Goal: Register for event/course

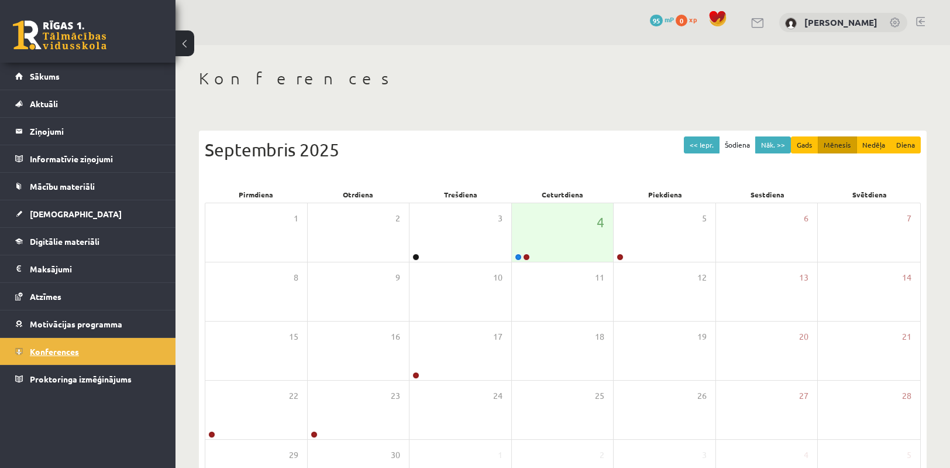
click at [58, 338] on link "Konferences" at bounding box center [88, 351] width 146 height 27
click at [59, 351] on span "Konferences" at bounding box center [54, 351] width 49 height 11
click at [514, 256] on div at bounding box center [521, 257] width 19 height 8
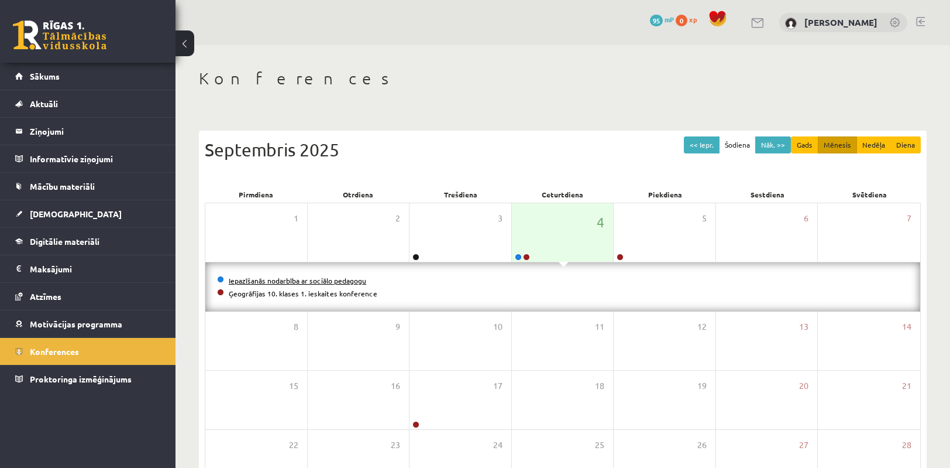
click at [357, 278] on link "Iepazīšanās nodarbība ar sociālo pedagogu" at bounding box center [298, 280] width 138 height 9
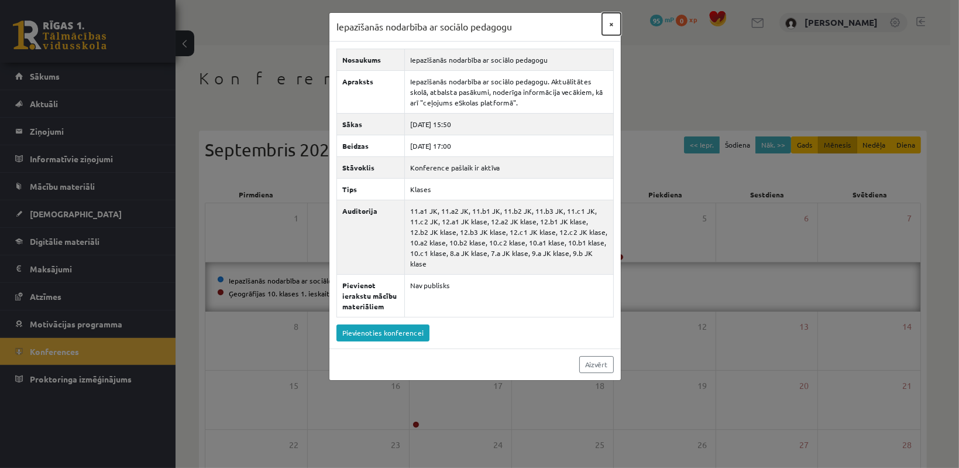
click at [606, 31] on button "×" at bounding box center [611, 24] width 19 height 22
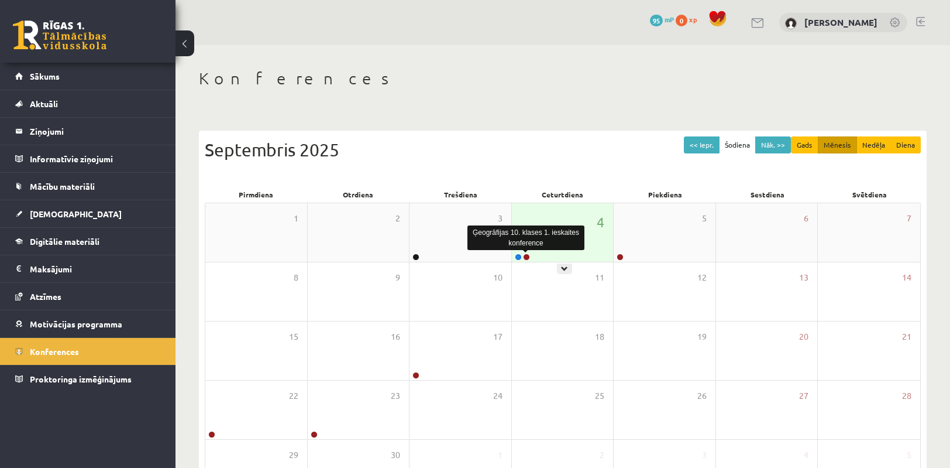
click at [526, 257] on link at bounding box center [526, 256] width 7 height 7
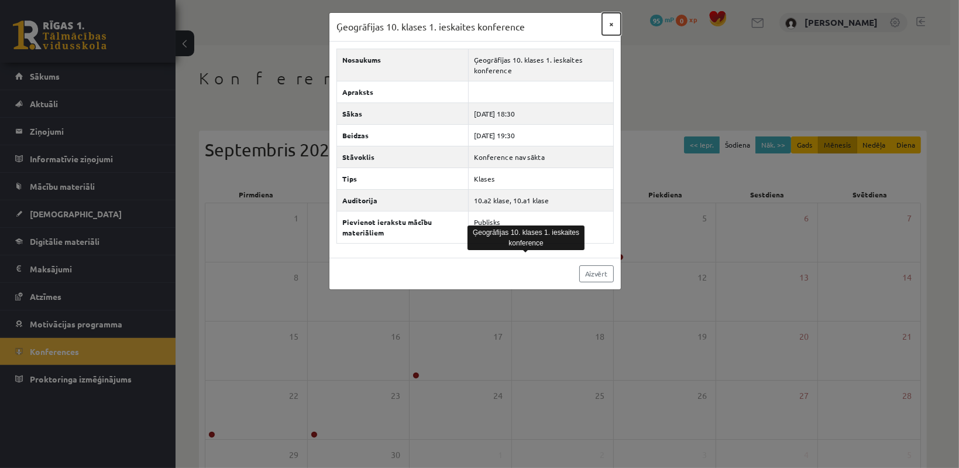
click at [611, 31] on button "×" at bounding box center [611, 24] width 19 height 22
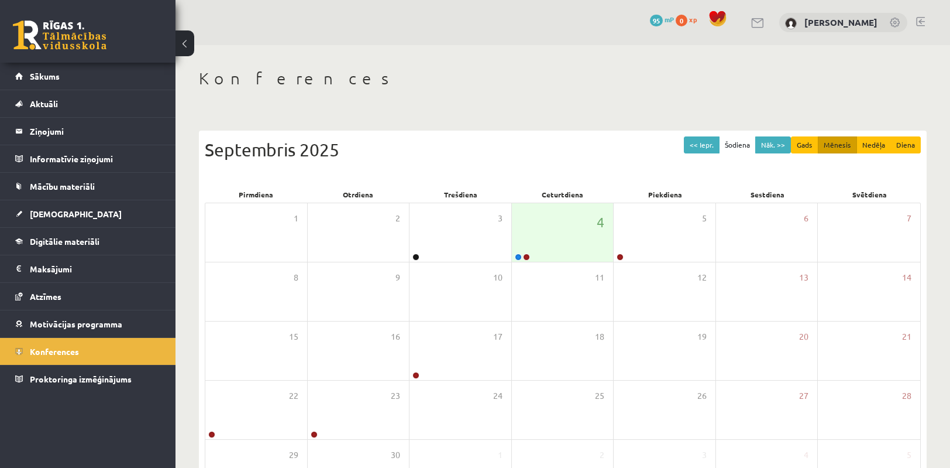
click at [611, 32] on div "0 Dāvanas 95 mP 0 xp Jūlija Volkova" at bounding box center [563, 22] width 775 height 45
click at [68, 85] on link "Sākums" at bounding box center [88, 76] width 146 height 27
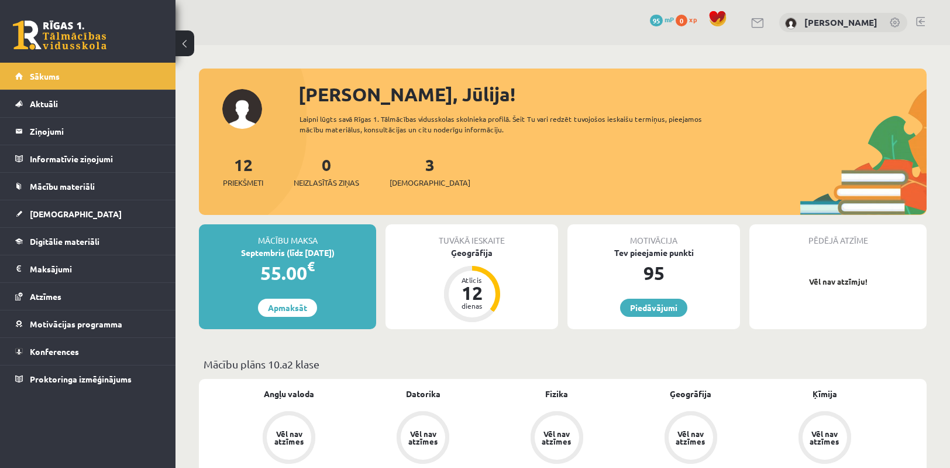
click at [688, 20] on span "0" at bounding box center [682, 21] width 12 height 12
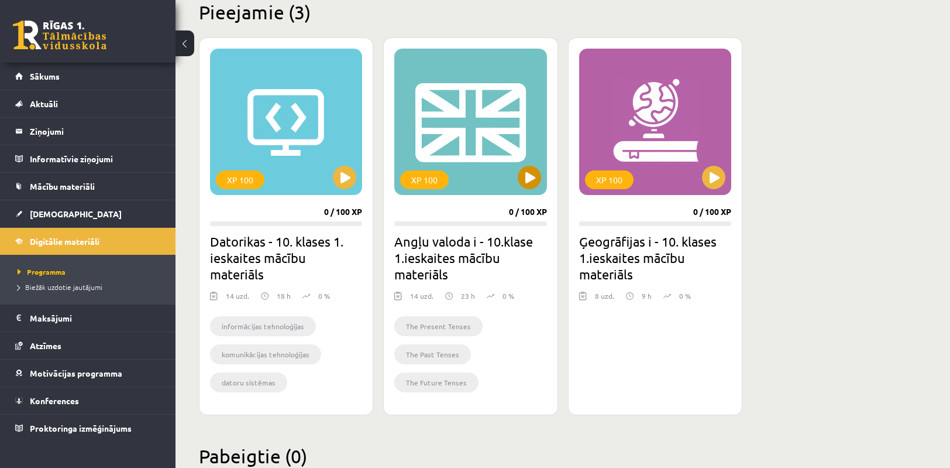
scroll to position [332, 0]
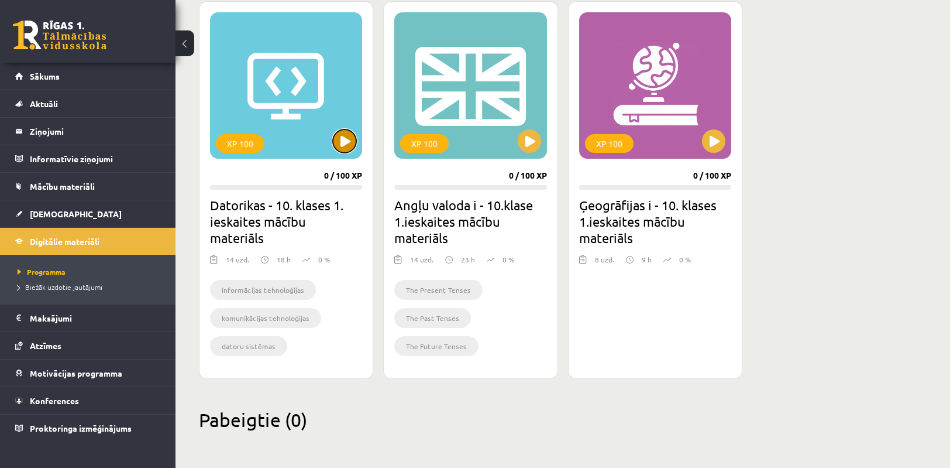
click at [353, 146] on button at bounding box center [344, 140] width 23 height 23
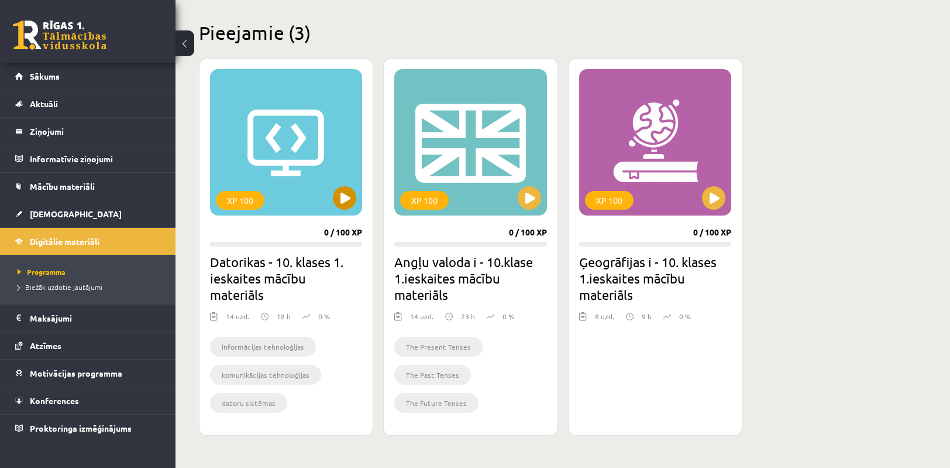
scroll to position [274, 0]
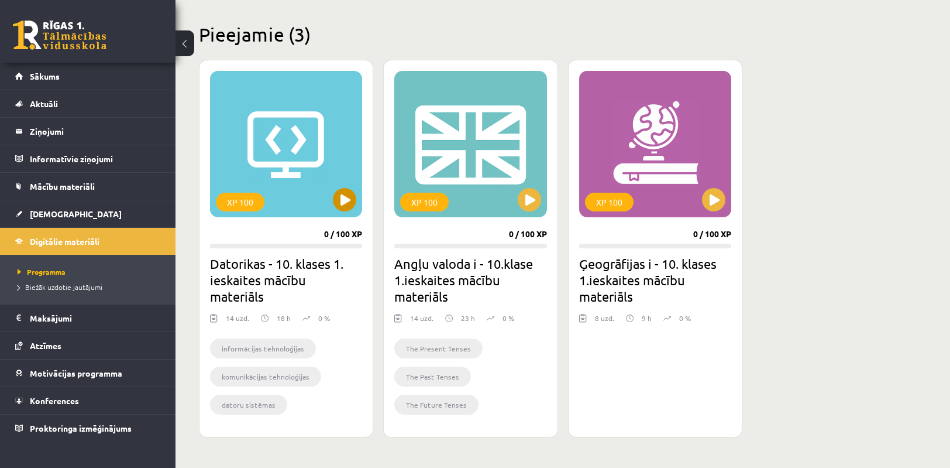
click at [253, 174] on div "XP 100" at bounding box center [286, 144] width 152 height 146
click at [272, 186] on div "XP 100" at bounding box center [286, 144] width 152 height 146
click at [27, 84] on link "Sākums" at bounding box center [88, 76] width 146 height 27
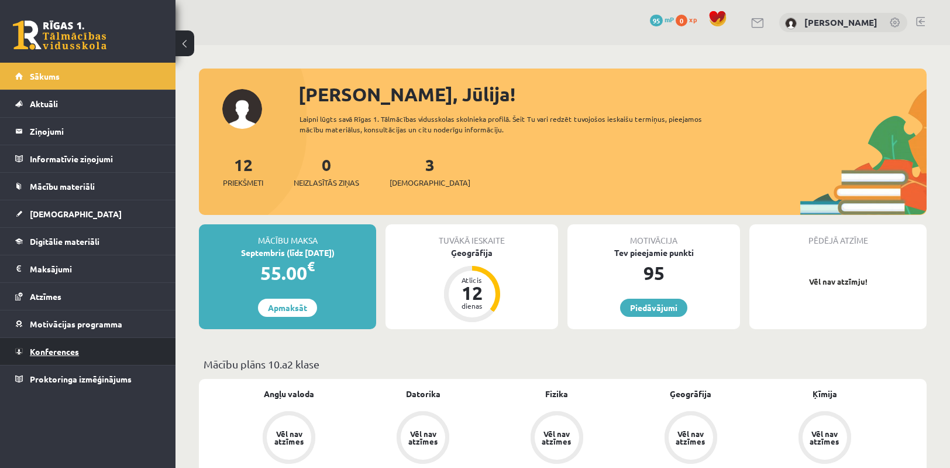
click at [95, 357] on link "Konferences" at bounding box center [88, 351] width 146 height 27
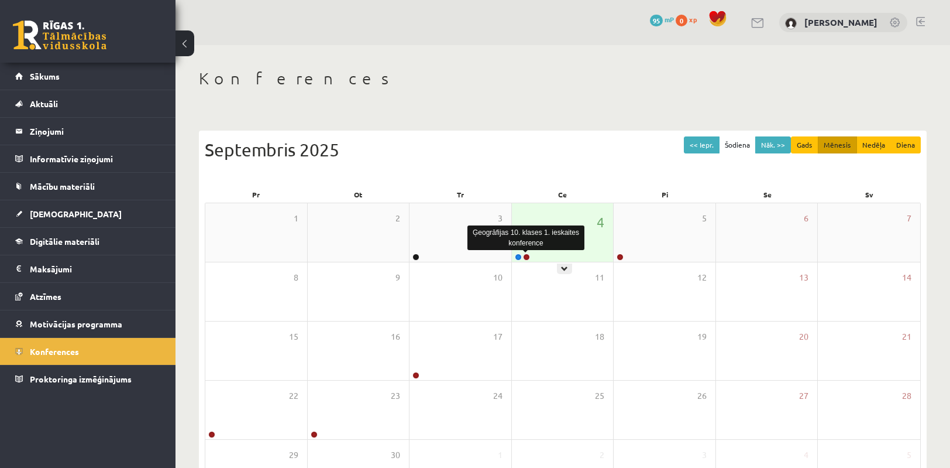
click at [529, 256] on link at bounding box center [526, 256] width 7 height 7
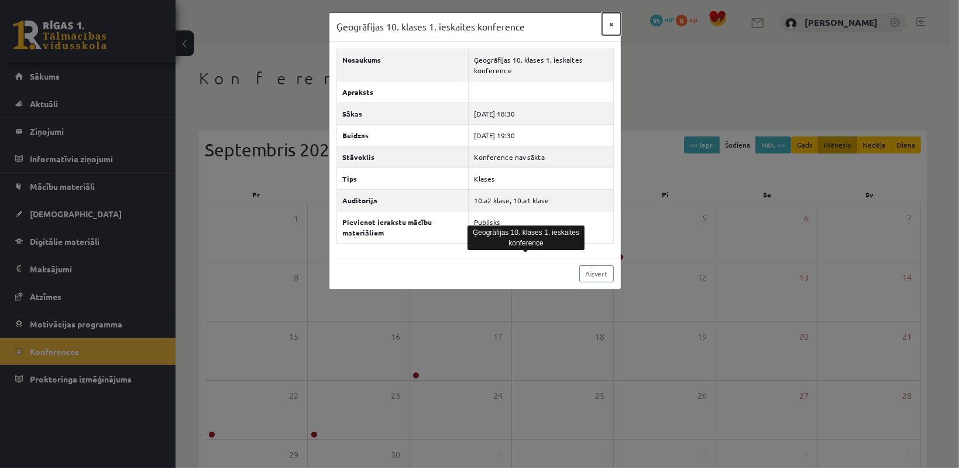
click at [613, 21] on button "×" at bounding box center [611, 24] width 19 height 22
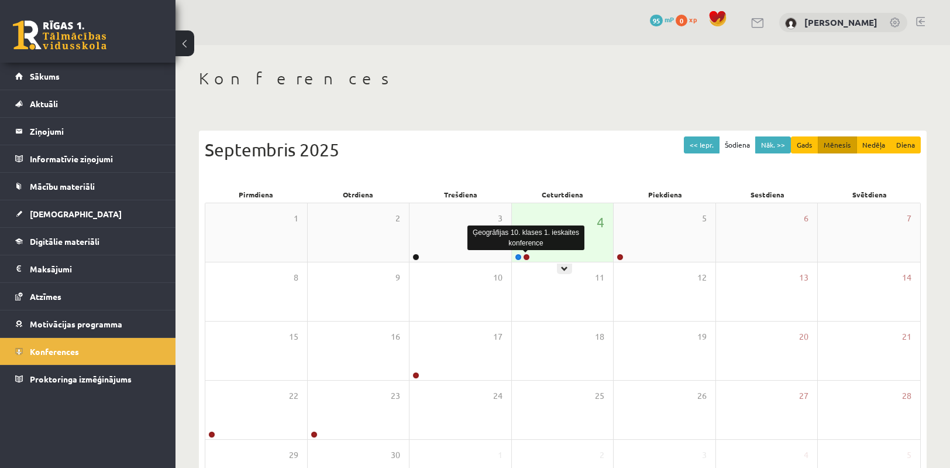
click at [524, 256] on link at bounding box center [526, 256] width 7 height 7
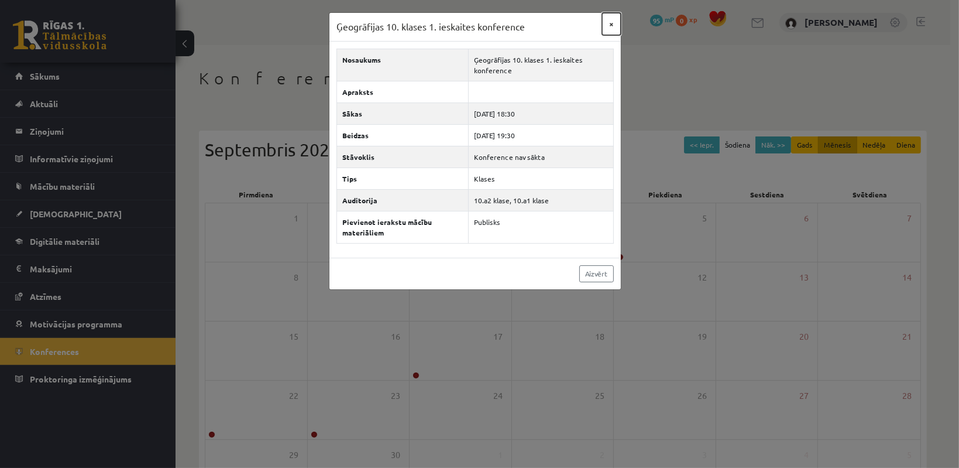
click at [612, 25] on button "×" at bounding box center [611, 24] width 19 height 22
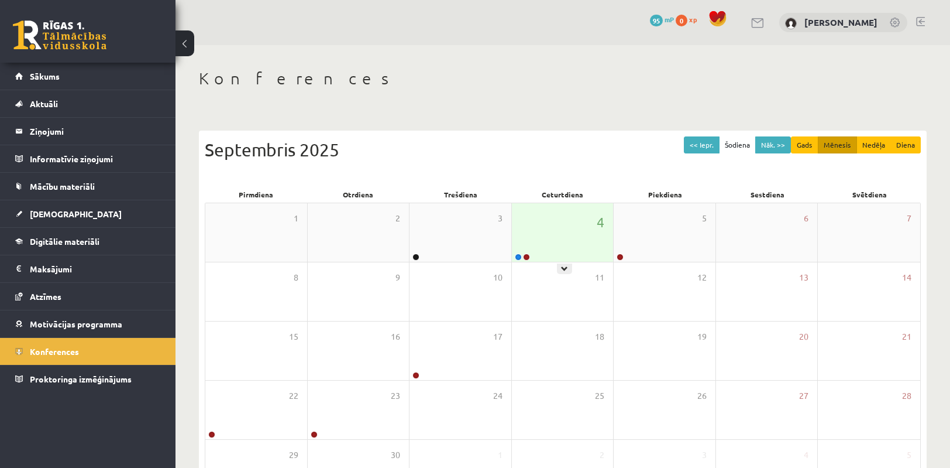
click at [527, 260] on div at bounding box center [521, 257] width 19 height 8
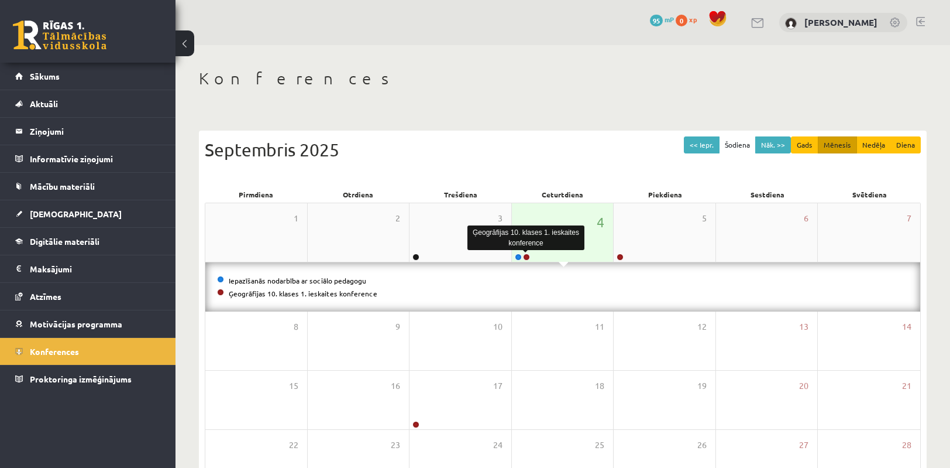
click at [527, 256] on link at bounding box center [526, 256] width 7 height 7
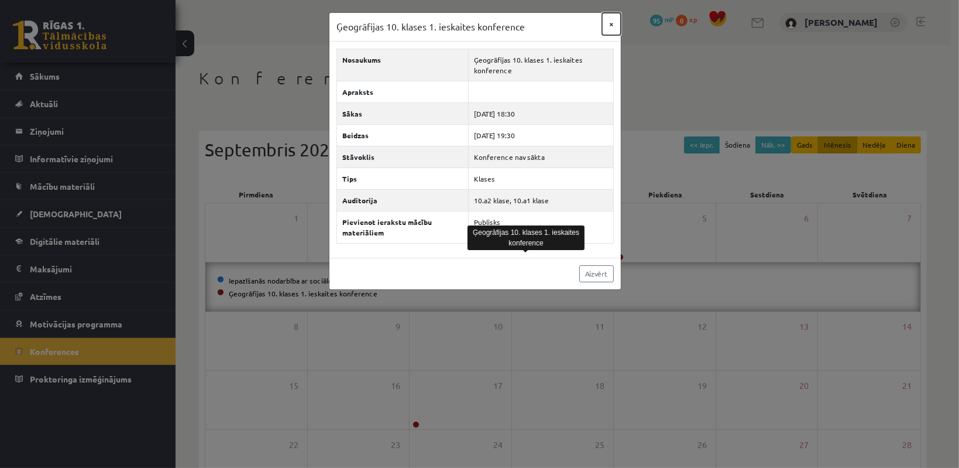
click at [614, 23] on button "×" at bounding box center [611, 24] width 19 height 22
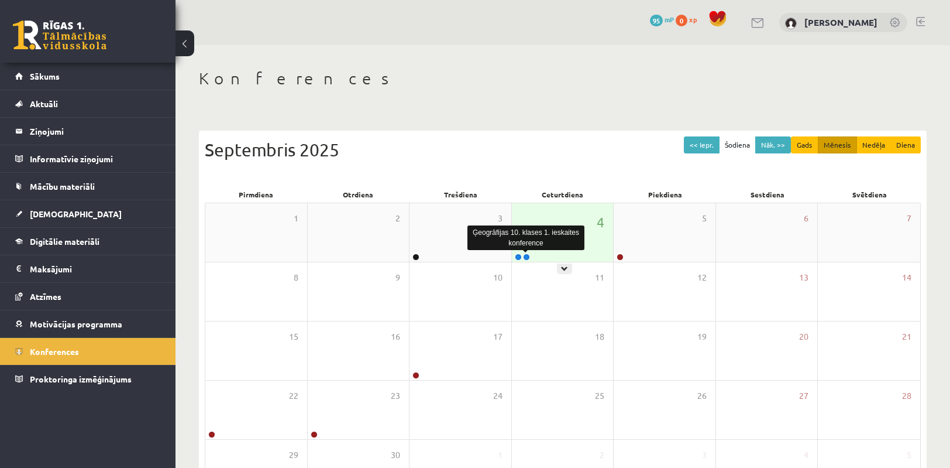
click at [526, 256] on link at bounding box center [526, 256] width 7 height 7
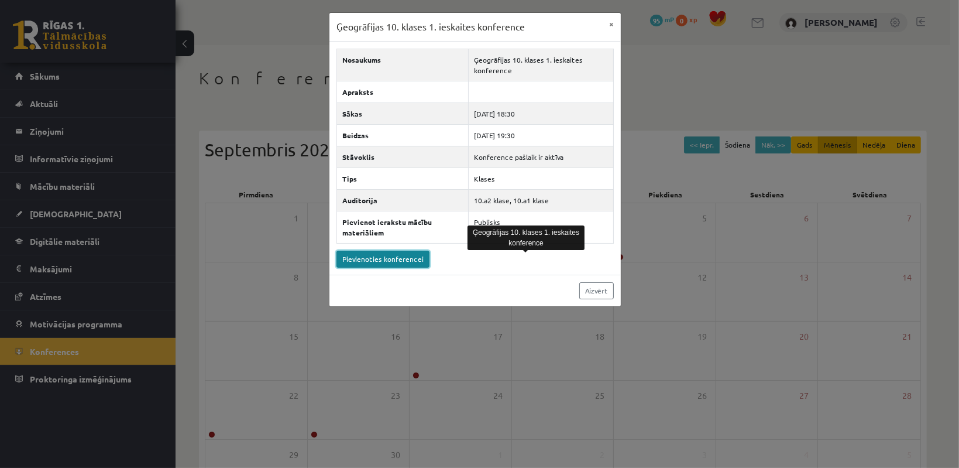
click at [401, 256] on link "Pievienoties konferencei" at bounding box center [382, 258] width 93 height 17
